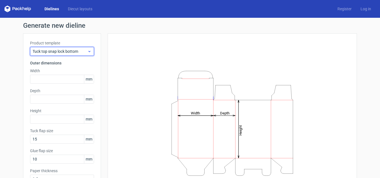
click at [87, 52] on icon at bounding box center [89, 51] width 4 height 4
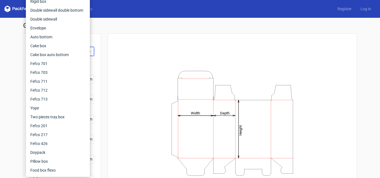
click at [123, 56] on div "Height Depth Width" at bounding box center [232, 123] width 235 height 166
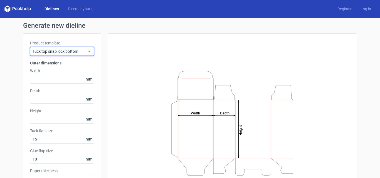
click at [90, 54] on div "Tuck top snap lock bottom" at bounding box center [62, 51] width 64 height 9
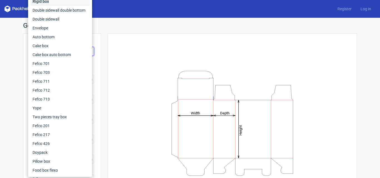
click at [58, 3] on div "Rigid box" at bounding box center [60, 1] width 60 height 9
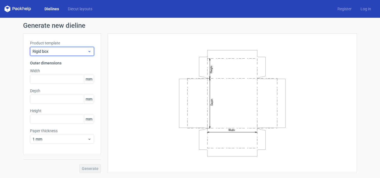
click at [65, 50] on span "Rigid box" at bounding box center [60, 52] width 55 height 6
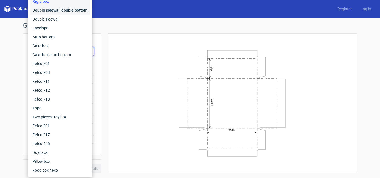
click at [61, 11] on div "Double sidewall double bottom" at bounding box center [60, 10] width 60 height 9
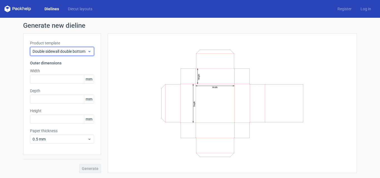
click at [68, 52] on span "Double sidewall double bottom" at bounding box center [60, 52] width 55 height 6
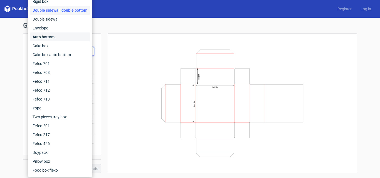
click at [57, 36] on div "Auto bottom" at bounding box center [60, 37] width 60 height 9
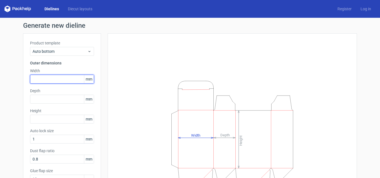
click at [69, 78] on input "text" at bounding box center [62, 79] width 64 height 9
click at [55, 81] on input "text" at bounding box center [62, 79] width 64 height 9
paste input "48"
type input "48"
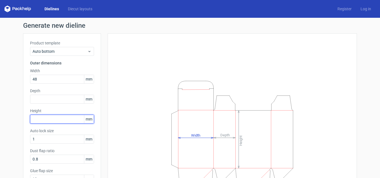
click at [54, 120] on input "text" at bounding box center [62, 119] width 64 height 9
paste input "48"
drag, startPoint x: 48, startPoint y: 119, endPoint x: 4, endPoint y: 122, distance: 44.9
click at [4, 122] on div "Generate new dieline Product template Auto bottom Outer dimensions Width 48 mm …" at bounding box center [190, 128] width 380 height 220
type input "165"
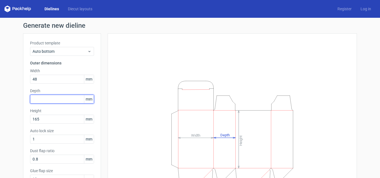
click at [59, 103] on input "text" at bounding box center [62, 99] width 64 height 9
type input "45"
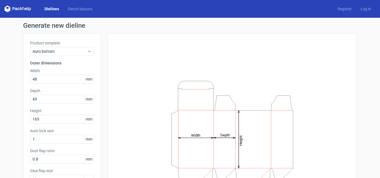
click at [127, 111] on div "Height Depth Width" at bounding box center [232, 133] width 235 height 186
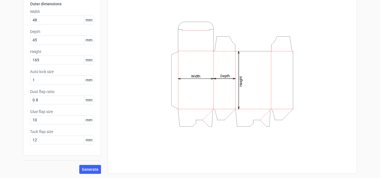
scroll to position [60, 0]
click at [88, 169] on span "Generate" at bounding box center [90, 169] width 17 height 4
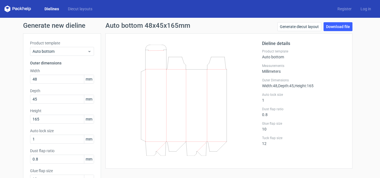
scroll to position [19, 0]
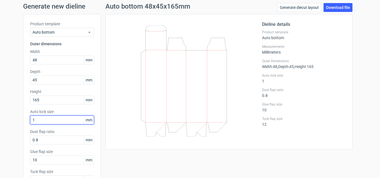
drag, startPoint x: 62, startPoint y: 123, endPoint x: 16, endPoint y: 123, distance: 46.2
click at [16, 123] on div "Generate new dieline Product template Auto bottom Outer dimensions Width 48 mm …" at bounding box center [190, 109] width 380 height 220
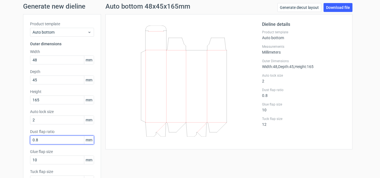
scroll to position [60, 0]
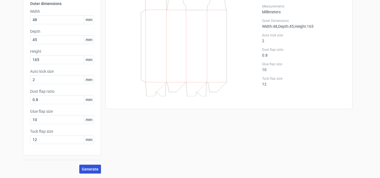
click at [90, 169] on span "Generate" at bounding box center [90, 169] width 17 height 4
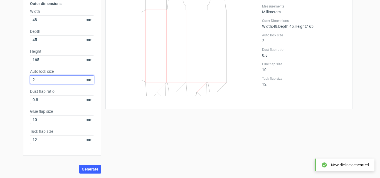
drag, startPoint x: 58, startPoint y: 79, endPoint x: 3, endPoint y: 87, distance: 55.6
click at [4, 87] on div "Generate new dieline Product template Auto bottom Outer dimensions Width 48 mm …" at bounding box center [190, 68] width 380 height 220
type input "1"
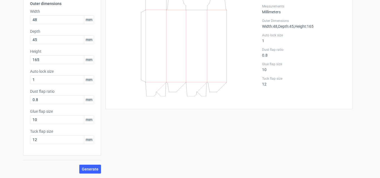
click at [135, 129] on div "Auto bottom 48x45x165mm Generate diecut layout Download file Dieline details Pr…" at bounding box center [229, 68] width 256 height 211
click at [88, 168] on span "Generate" at bounding box center [90, 169] width 17 height 4
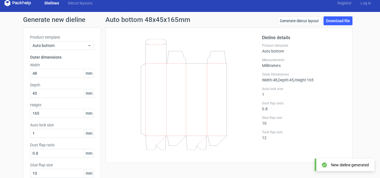
scroll to position [0, 0]
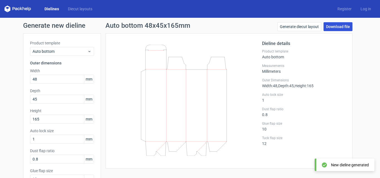
click at [339, 26] on link "Download file" at bounding box center [338, 26] width 29 height 9
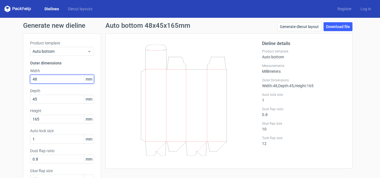
drag, startPoint x: 59, startPoint y: 76, endPoint x: 38, endPoint y: 87, distance: 23.8
click at [38, 87] on div "Product template Auto bottom Outer dimensions Width 48 mm Depth 45 mm Height 16…" at bounding box center [62, 124] width 78 height 182
drag, startPoint x: 43, startPoint y: 79, endPoint x: 7, endPoint y: 80, distance: 35.6
click at [8, 80] on div "Generate new dieline Product template Auto bottom Outer dimensions Width 48 mm …" at bounding box center [190, 128] width 380 height 220
type input "45"
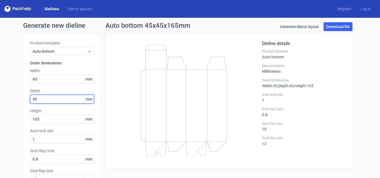
click at [45, 100] on input "45" at bounding box center [62, 99] width 64 height 9
type input "48"
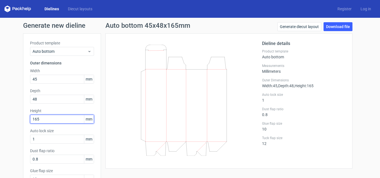
click at [53, 121] on input "165" at bounding box center [62, 119] width 64 height 9
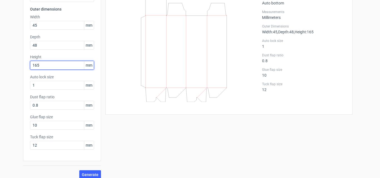
scroll to position [60, 0]
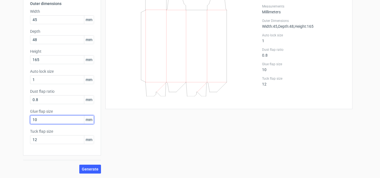
click at [56, 121] on input "10" at bounding box center [62, 119] width 64 height 9
type input "15"
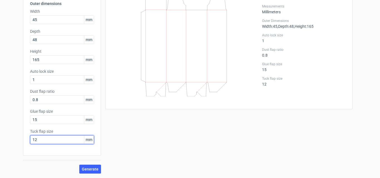
click at [55, 141] on input "12" at bounding box center [62, 139] width 64 height 9
click at [92, 174] on button "Generate" at bounding box center [90, 169] width 22 height 9
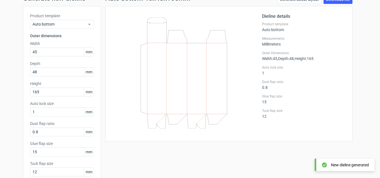
scroll to position [26, 0]
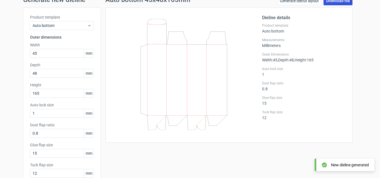
click at [341, 2] on link "Download file" at bounding box center [338, 0] width 29 height 9
